Goal: Information Seeking & Learning: Understand process/instructions

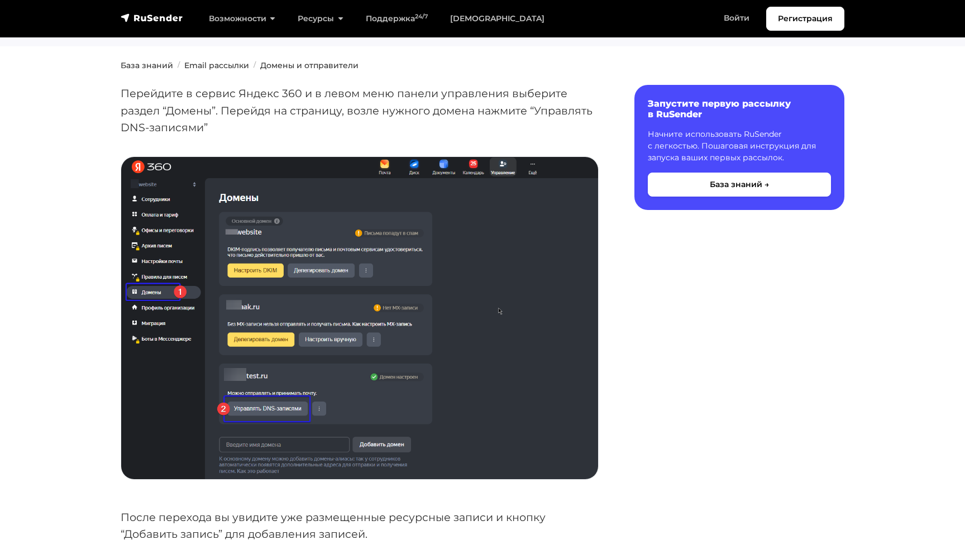
scroll to position [163, 0]
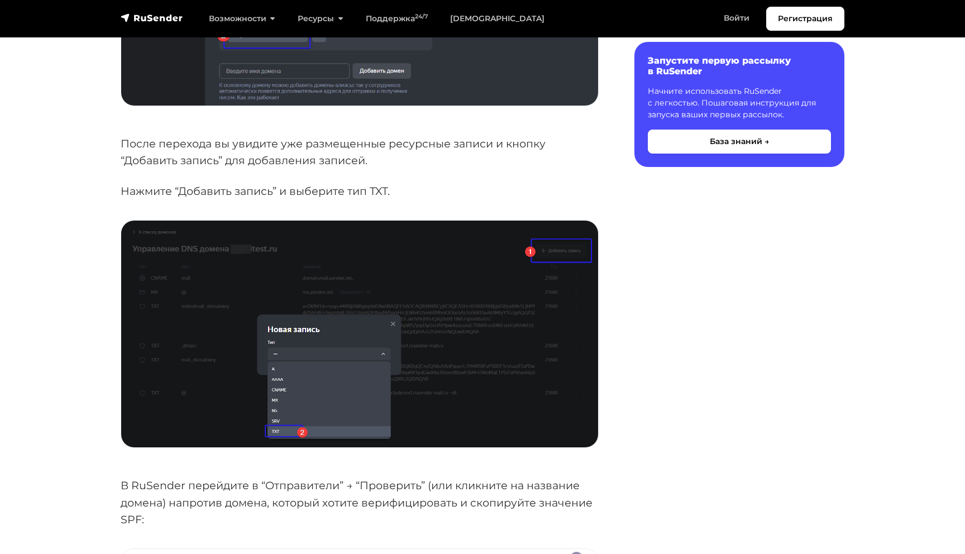
scroll to position [525, 0]
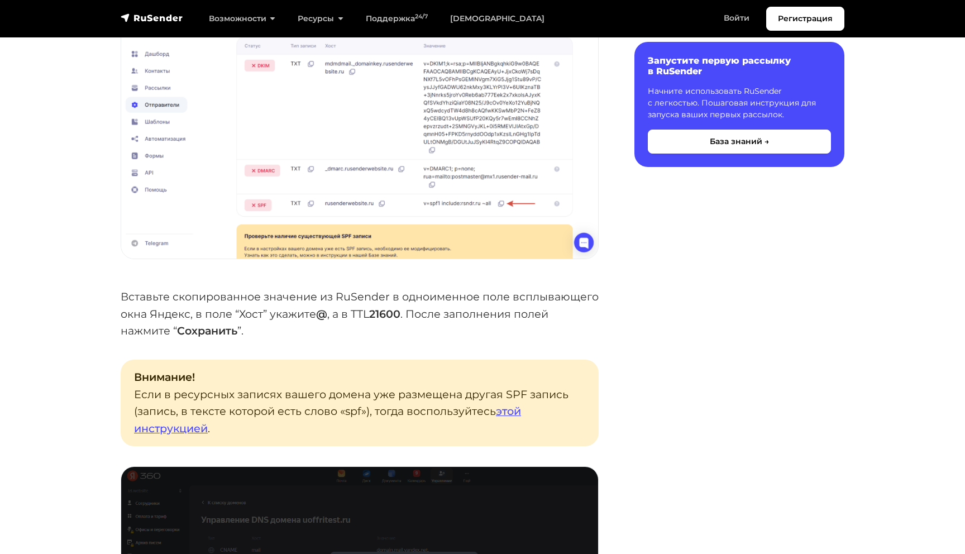
scroll to position [1130, 0]
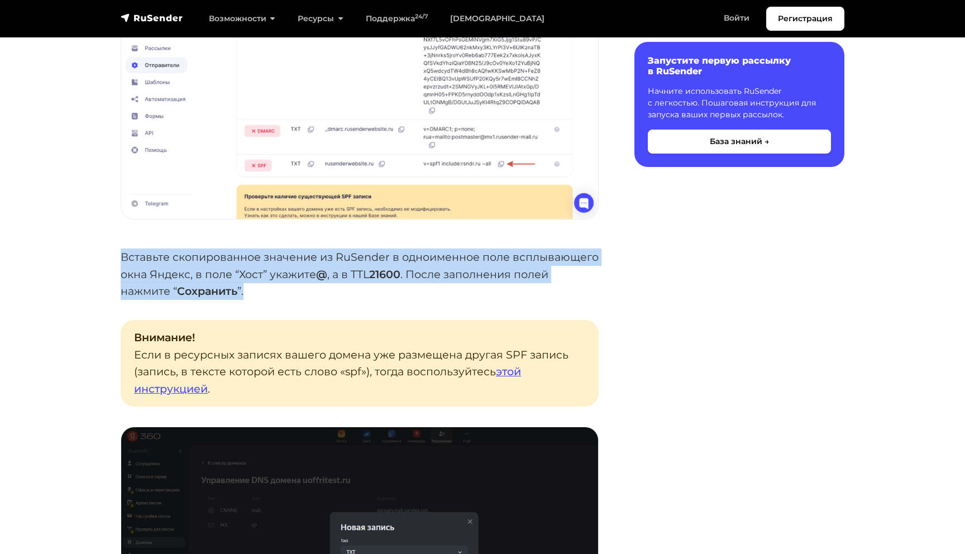
drag, startPoint x: 124, startPoint y: 250, endPoint x: 272, endPoint y: 293, distance: 154.0
click at [272, 293] on p "Вставьте скопированное значение из RuSender в одноименное поле всплывающего окн…" at bounding box center [360, 274] width 478 height 51
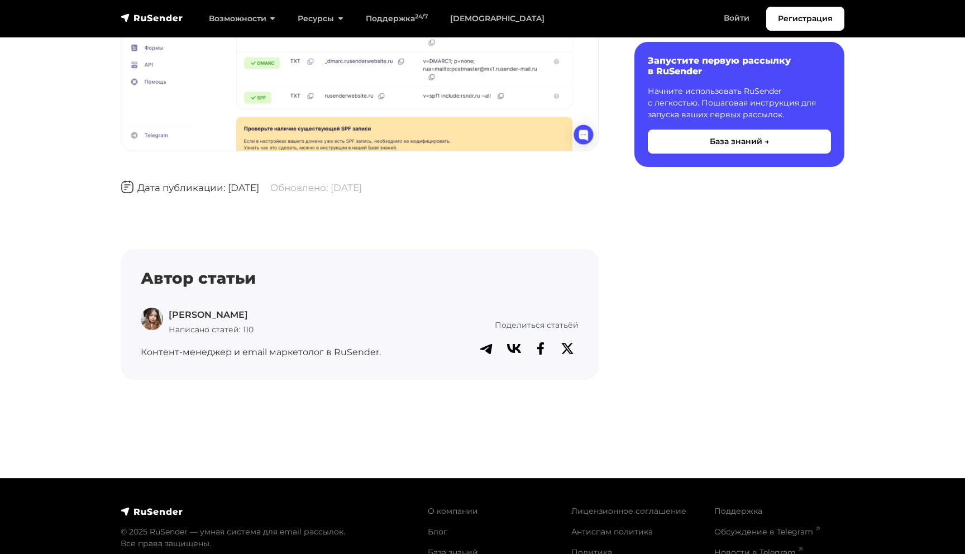
scroll to position [3535, 0]
